Goal: Task Accomplishment & Management: Use online tool/utility

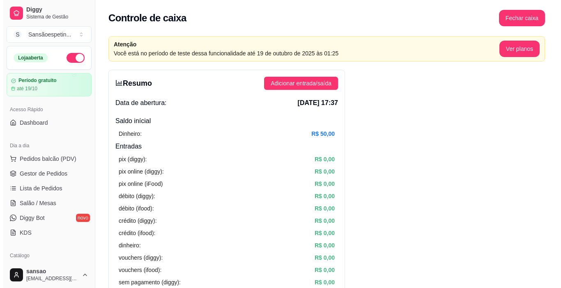
scroll to position [15, 0]
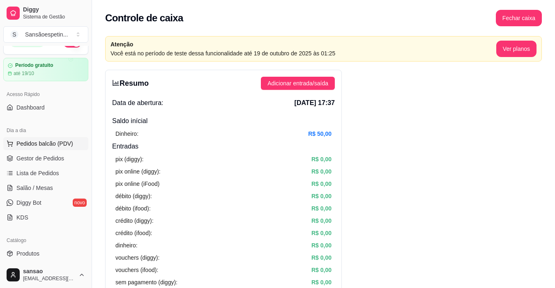
click at [37, 141] on span "Pedidos balcão (PDV)" at bounding box center [44, 144] width 57 height 8
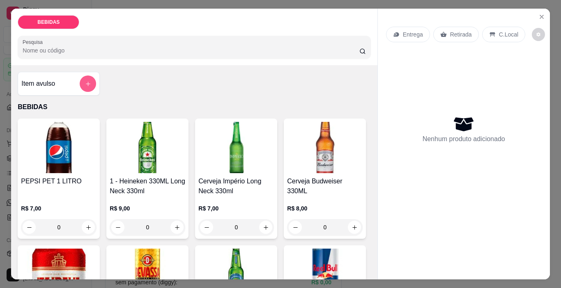
click at [90, 83] on button "add-separate-item" at bounding box center [88, 84] width 16 height 16
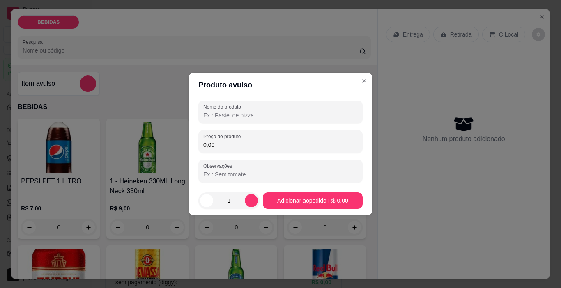
click at [227, 119] on input "Nome do produto" at bounding box center [280, 115] width 154 height 8
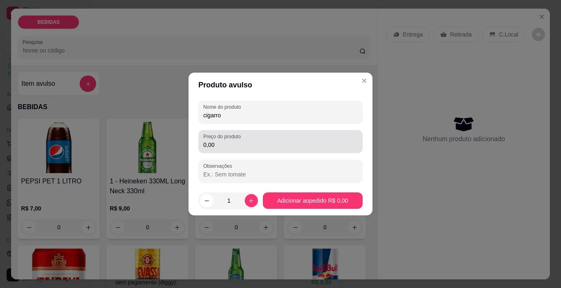
type input "cigarro"
click at [250, 142] on input "0,00" at bounding box center [280, 145] width 154 height 8
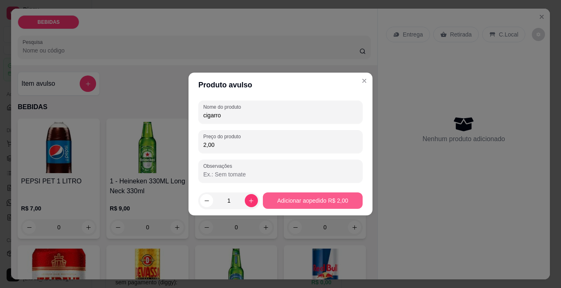
type input "2,00"
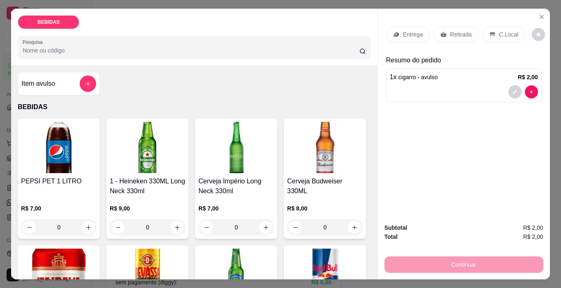
click at [440, 33] on icon at bounding box center [443, 34] width 6 height 5
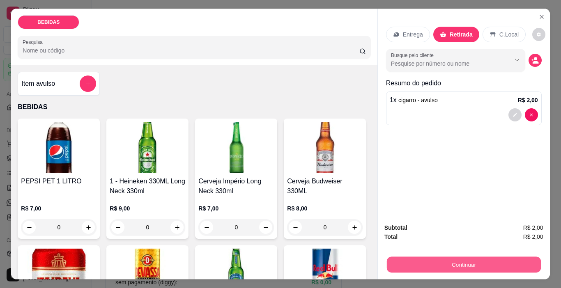
click at [417, 266] on button "Continuar" at bounding box center [463, 265] width 154 height 16
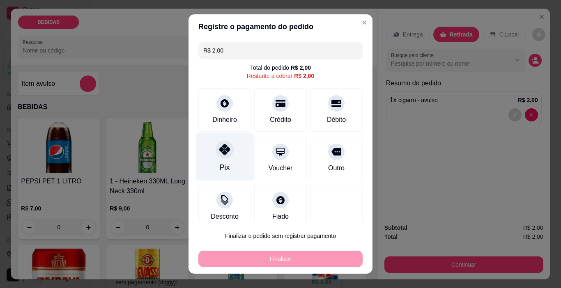
click at [220, 151] on icon at bounding box center [224, 149] width 11 height 11
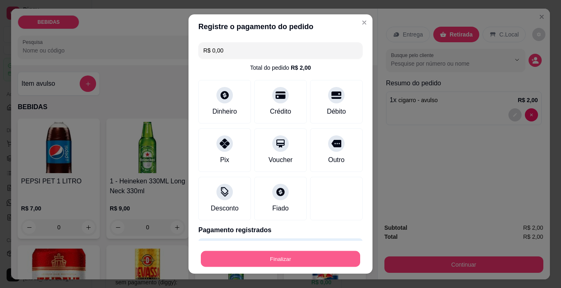
click at [277, 258] on button "Finalizar" at bounding box center [280, 259] width 159 height 16
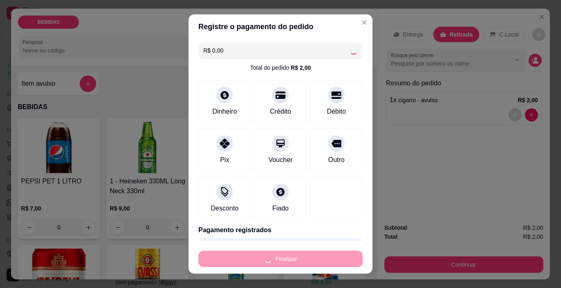
type input "-R$ 2,00"
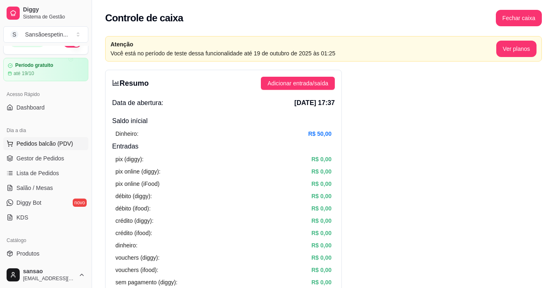
click at [19, 139] on button "Pedidos balcão (PDV)" at bounding box center [45, 143] width 85 height 13
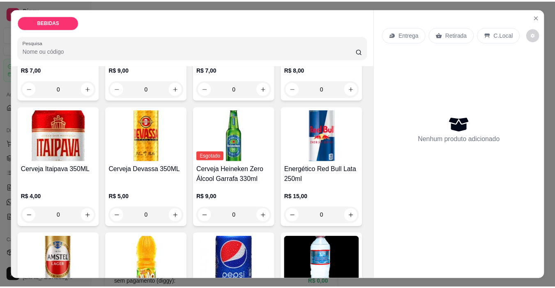
scroll to position [205, 0]
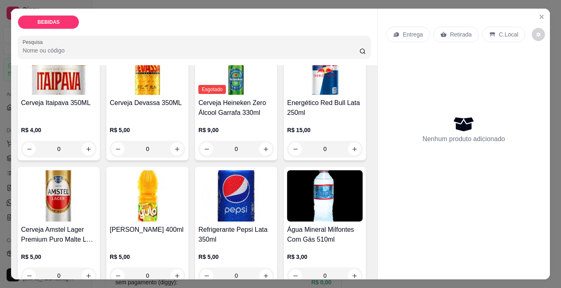
click at [96, 172] on img at bounding box center [59, 195] width 76 height 51
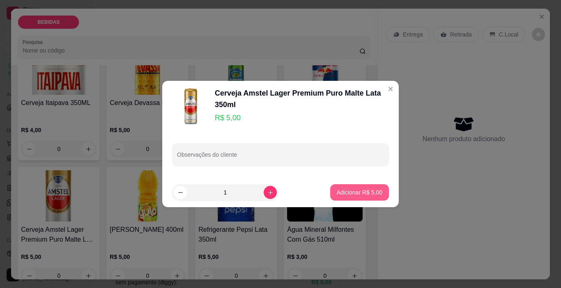
click at [342, 193] on p "Adicionar R$ 5,00" at bounding box center [360, 192] width 46 height 8
type input "1"
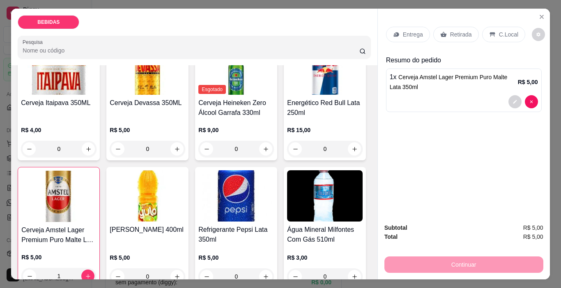
click at [450, 33] on p "Retirada" at bounding box center [461, 34] width 22 height 8
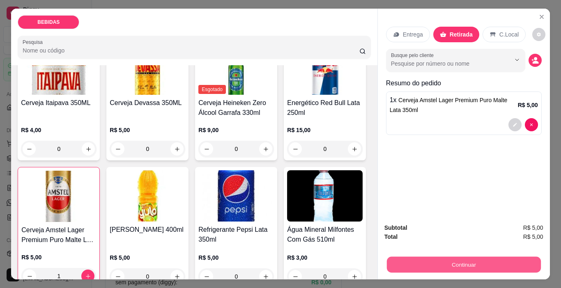
click at [424, 257] on button "Continuar" at bounding box center [463, 265] width 154 height 16
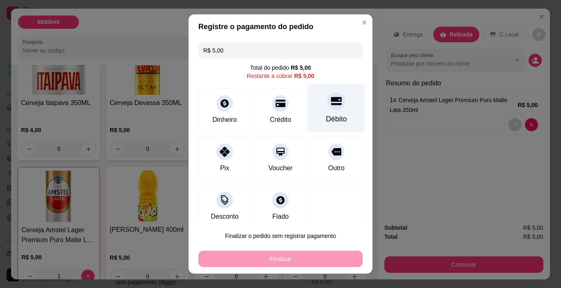
click at [318, 112] on div "Débito" at bounding box center [337, 109] width 58 height 48
type input "R$ 0,00"
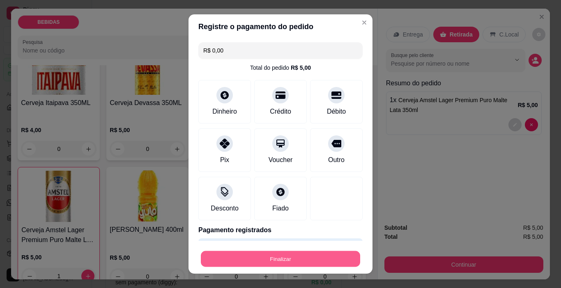
click at [311, 255] on button "Finalizar" at bounding box center [280, 259] width 159 height 16
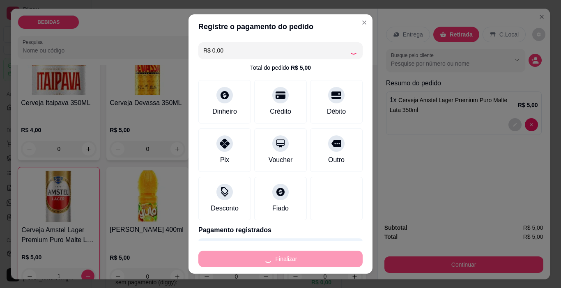
type input "0"
type input "-R$ 5,00"
